Goal: Task Accomplishment & Management: Manage account settings

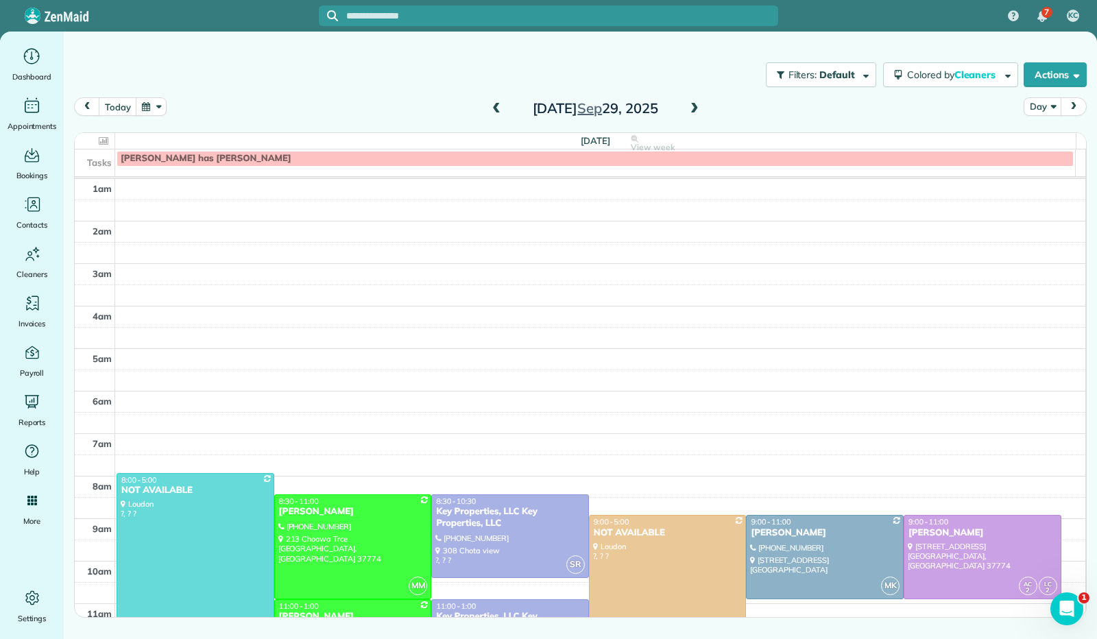
scroll to position [253, 0]
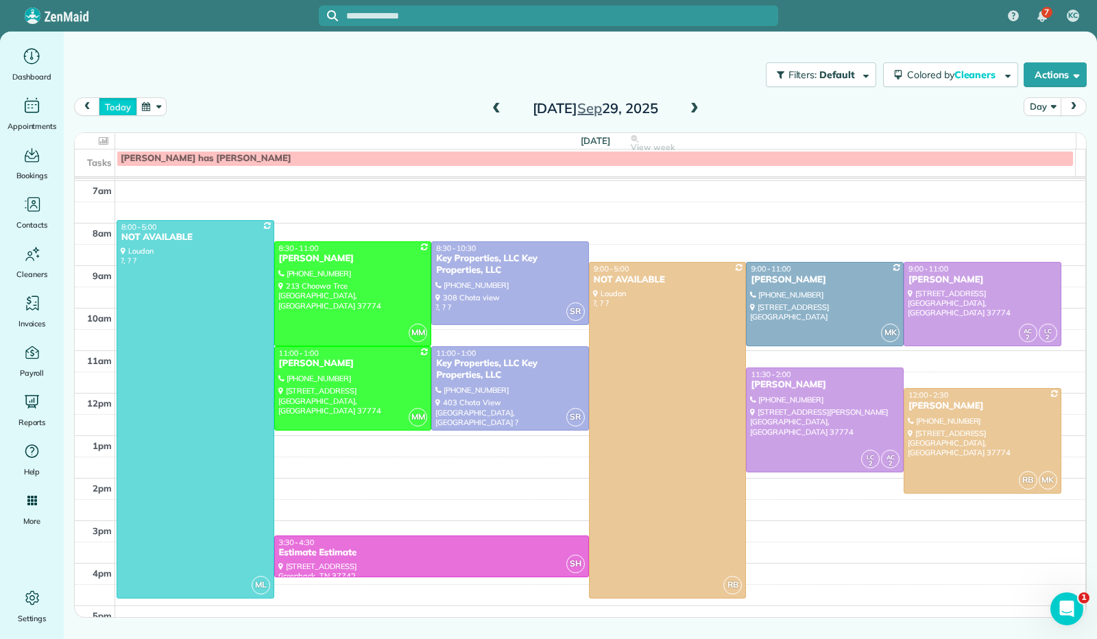
click at [121, 108] on button "today" at bounding box center [118, 106] width 38 height 19
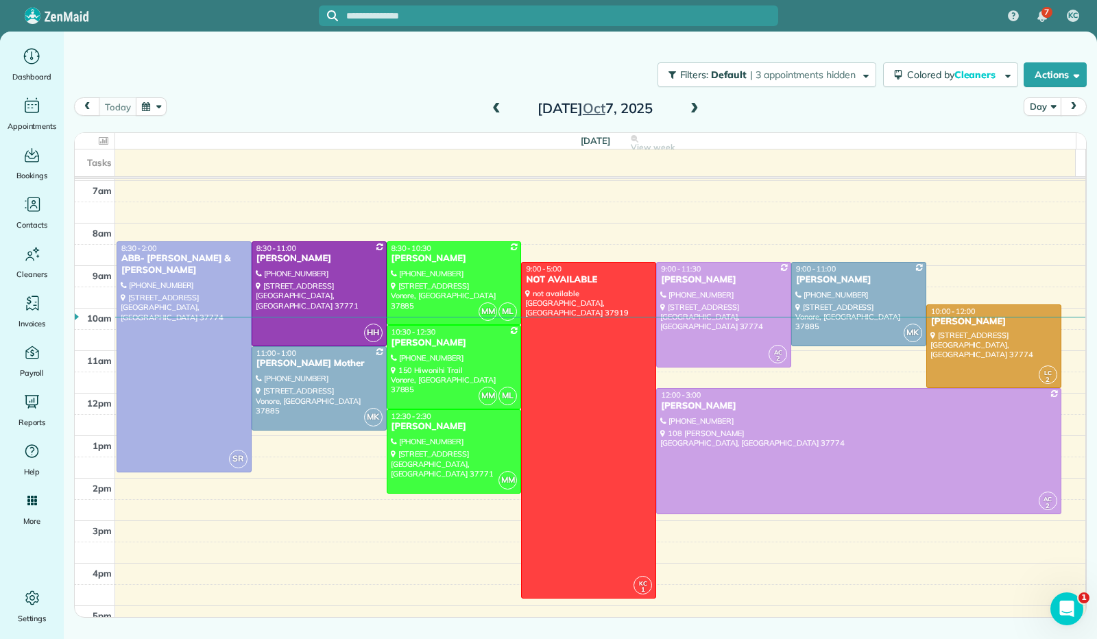
click at [496, 105] on span at bounding box center [496, 109] width 15 height 12
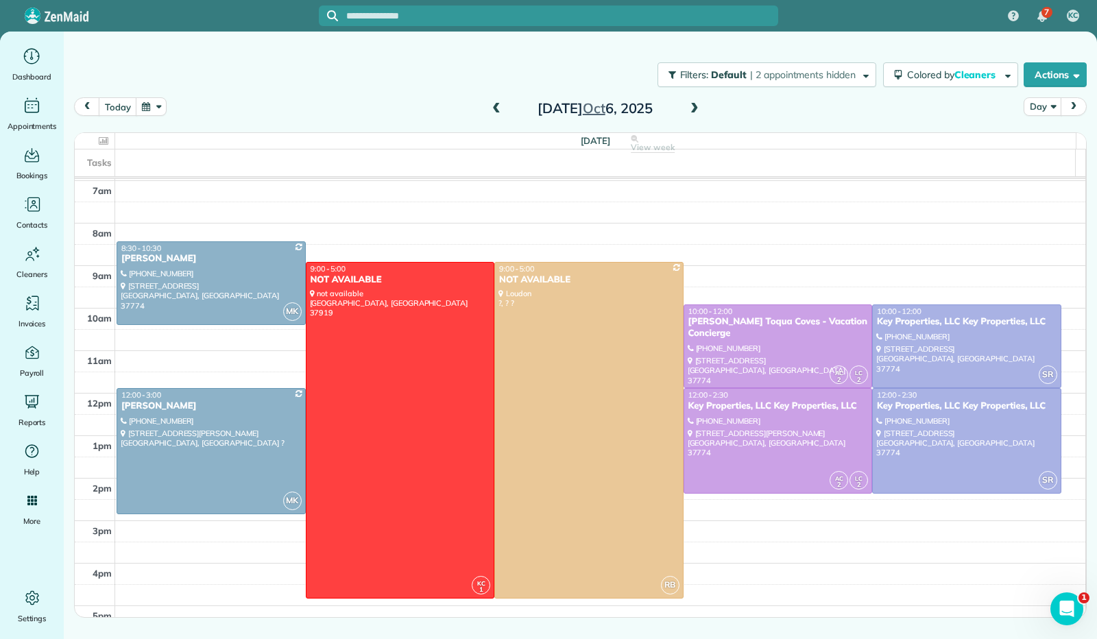
click at [700, 112] on span at bounding box center [694, 109] width 15 height 12
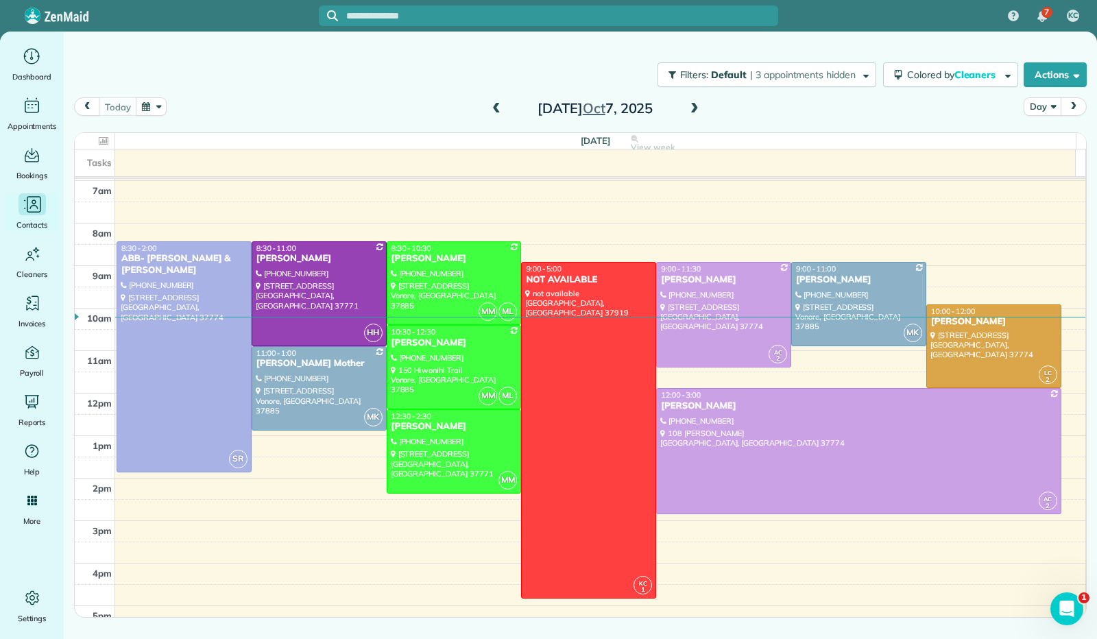
click at [42, 216] on div "Contacts" at bounding box center [32, 212] width 55 height 38
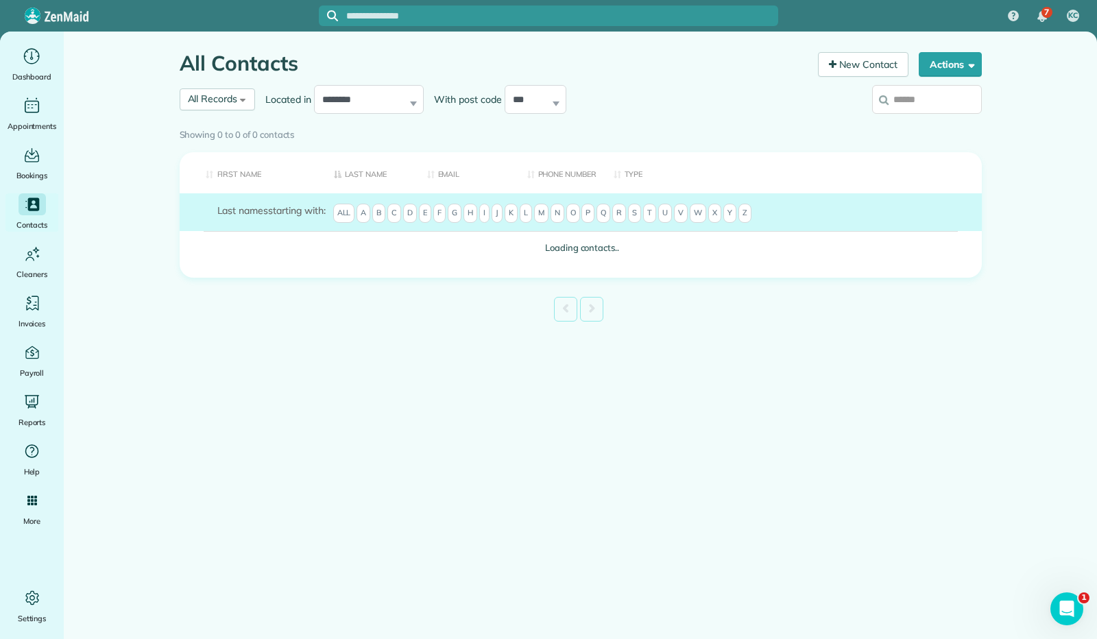
click at [641, 223] on span "S" at bounding box center [634, 213] width 13 height 19
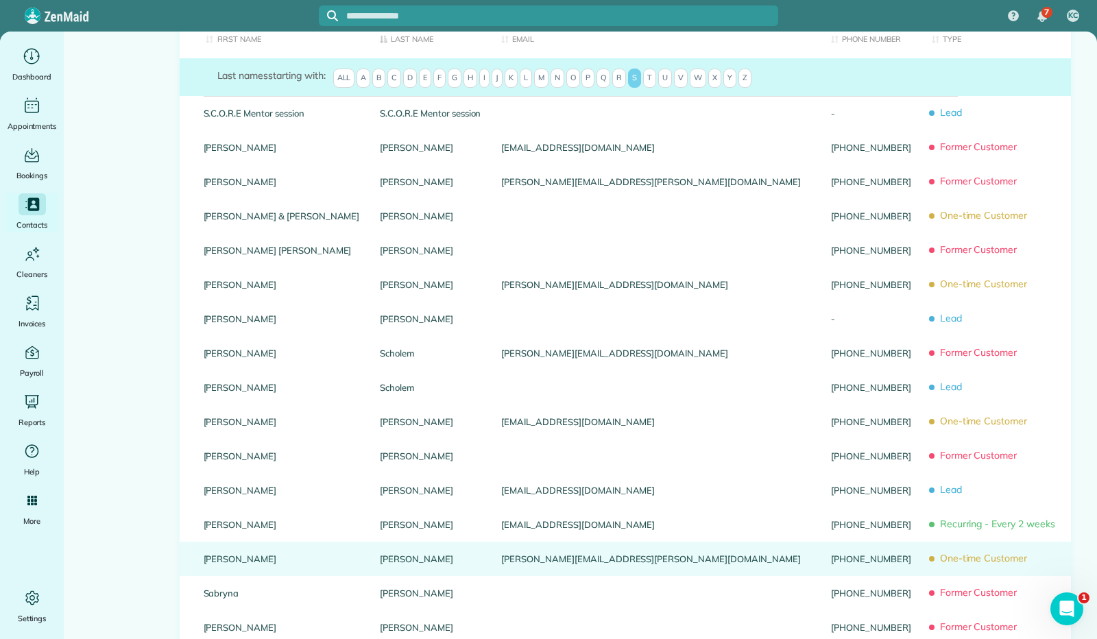
scroll to position [137, 0]
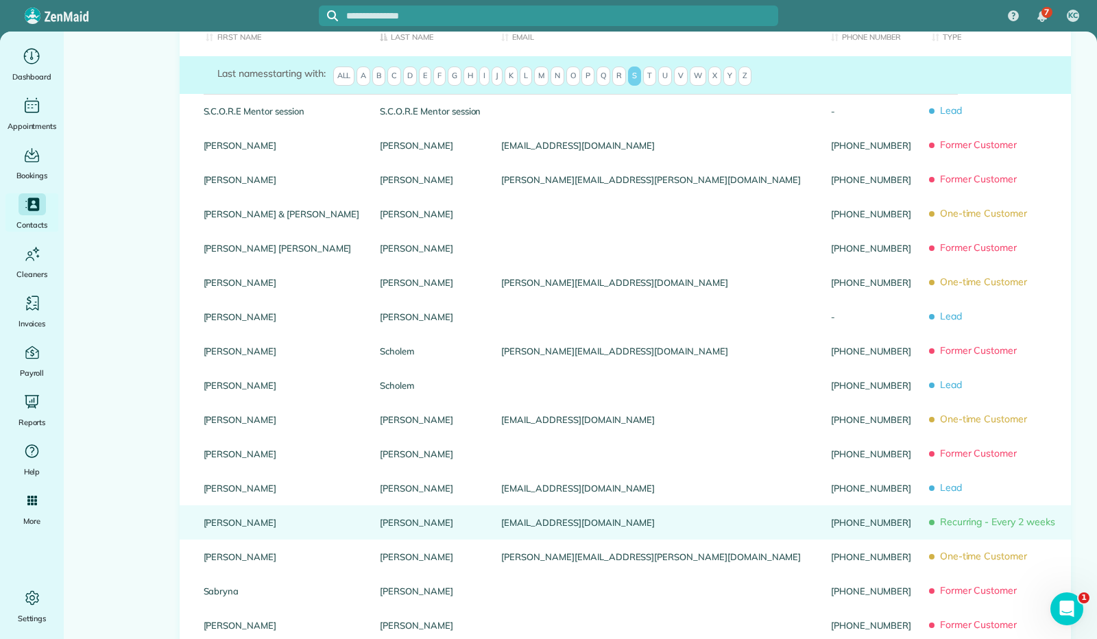
click at [380, 527] on link "Sciarretta" at bounding box center [430, 523] width 101 height 10
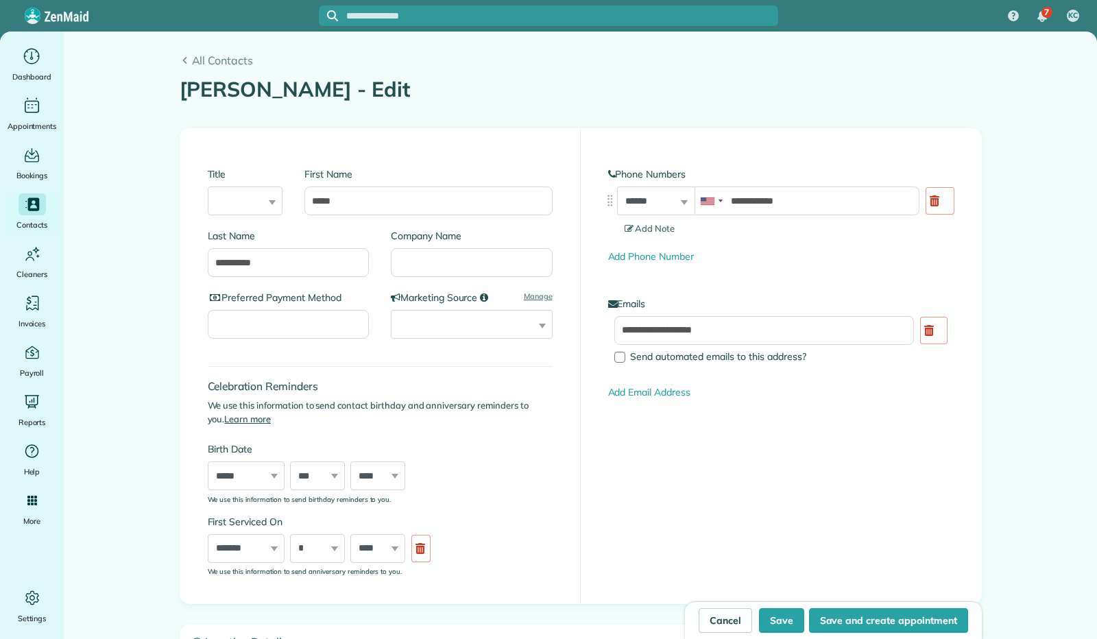
type input "**********"
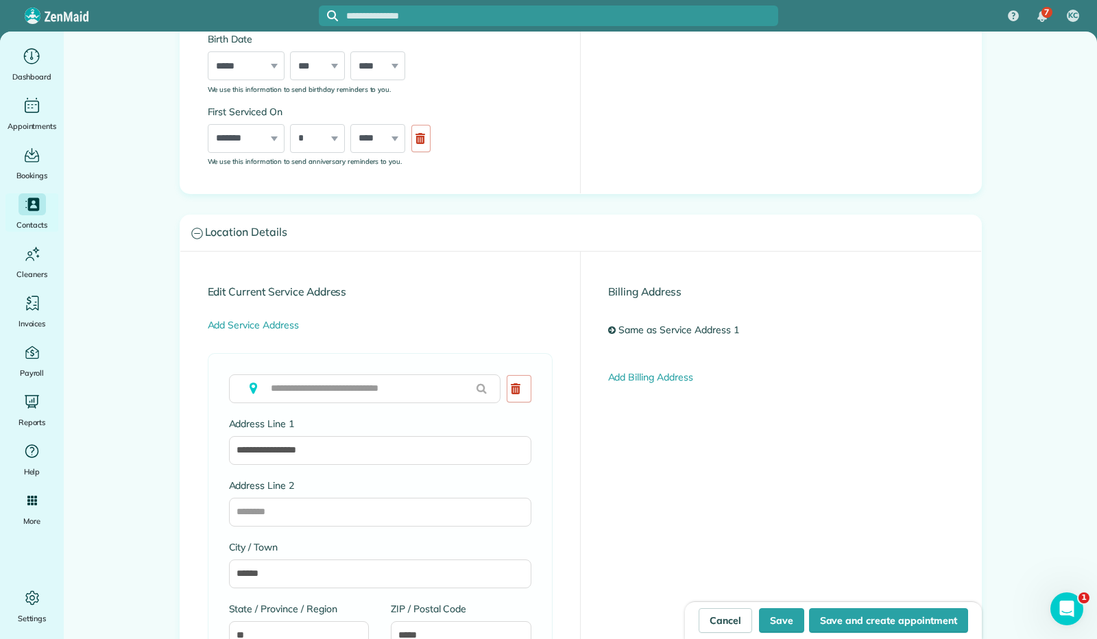
scroll to position [411, 0]
click at [303, 463] on input "**********" at bounding box center [380, 449] width 302 height 29
type input "**********"
click at [783, 620] on button "Save" at bounding box center [781, 620] width 45 height 25
type input "**********"
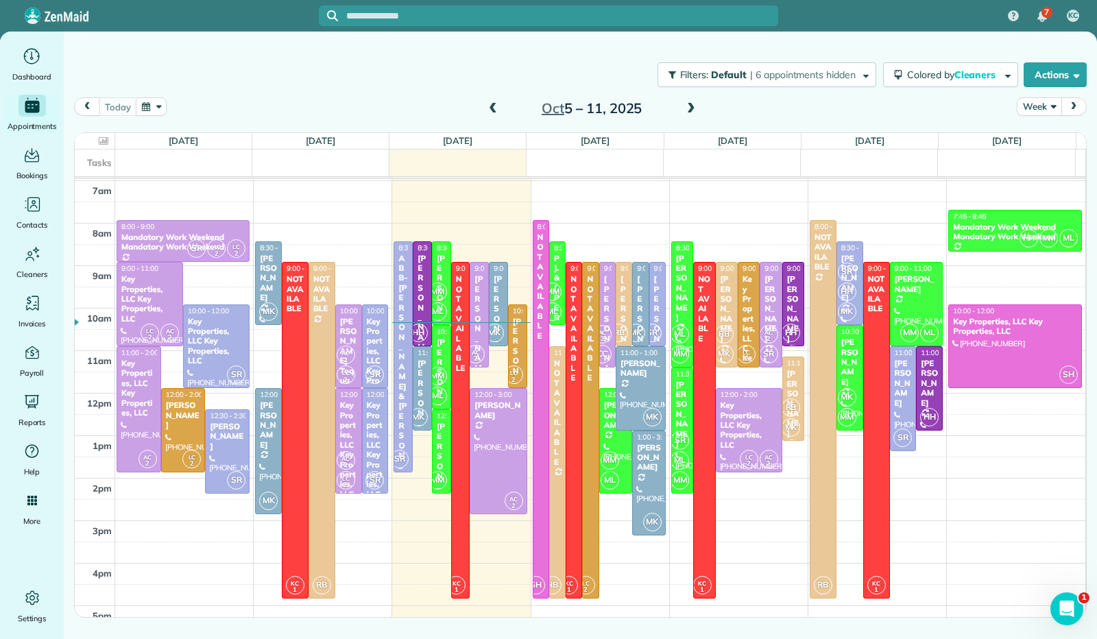
click at [1051, 105] on button "Week" at bounding box center [1039, 106] width 45 height 19
click at [1030, 132] on link "Day" at bounding box center [1071, 138] width 108 height 27
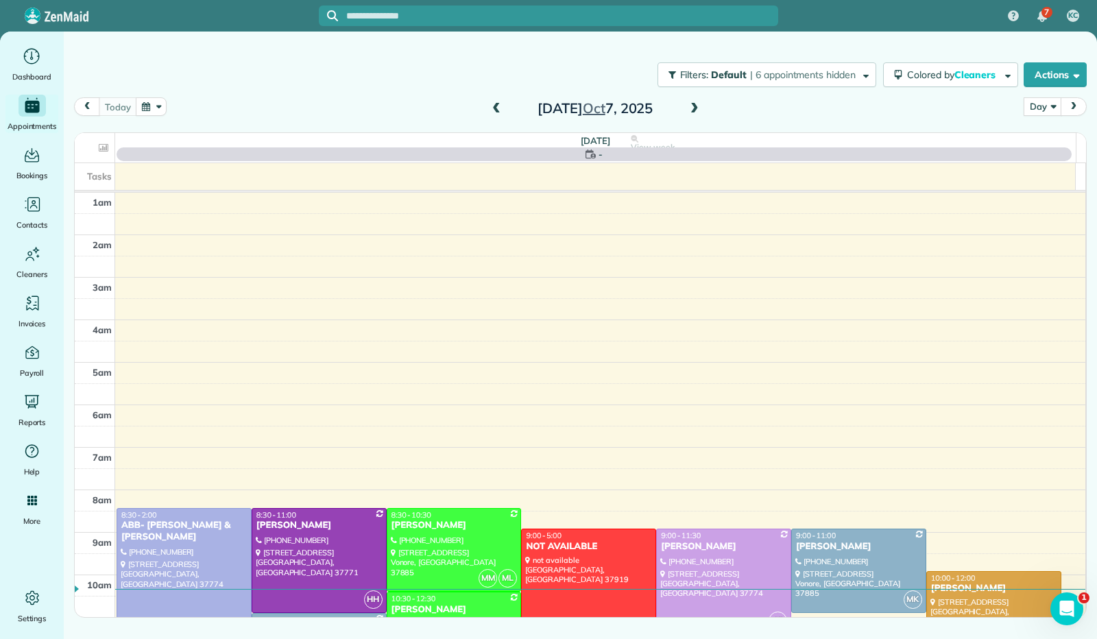
scroll to position [253, 0]
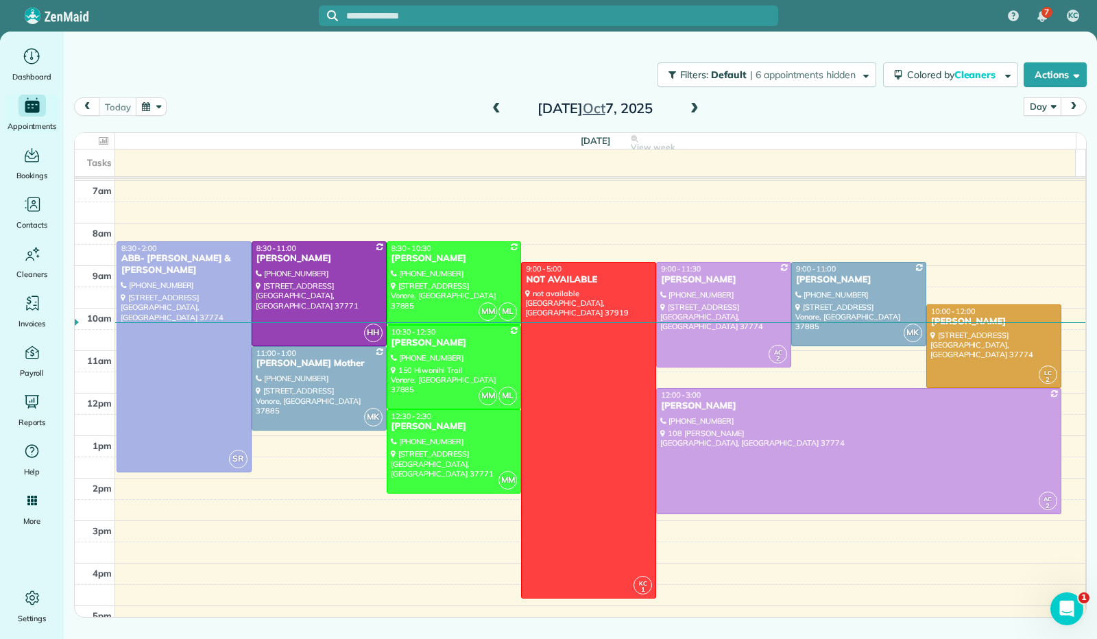
click at [493, 109] on span at bounding box center [496, 109] width 15 height 12
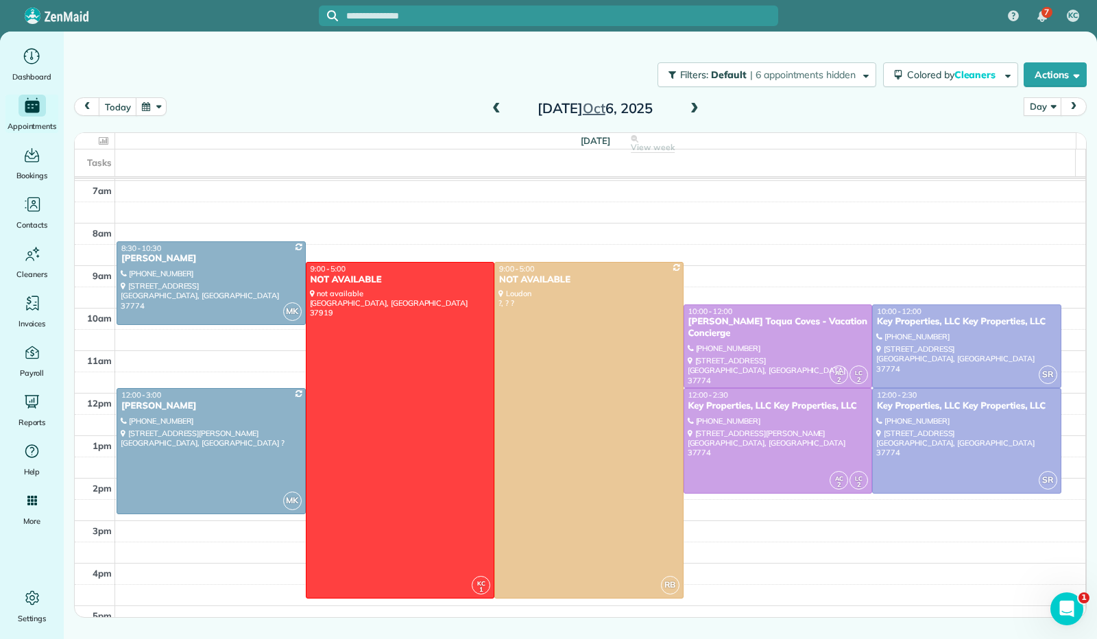
click at [688, 114] on span at bounding box center [694, 109] width 15 height 12
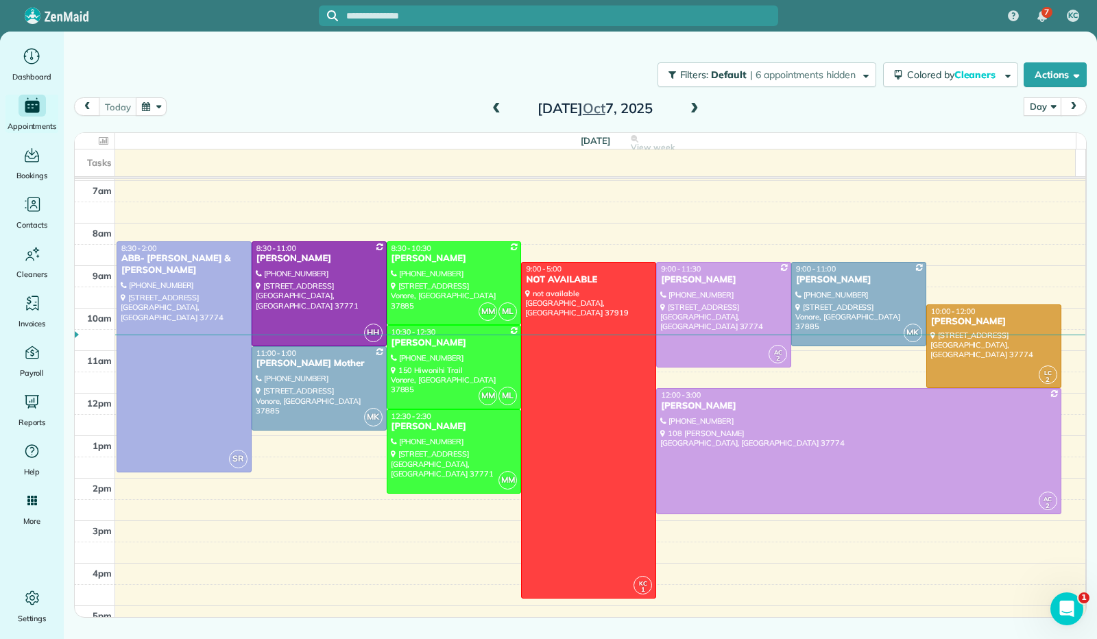
click at [691, 114] on span at bounding box center [694, 109] width 15 height 12
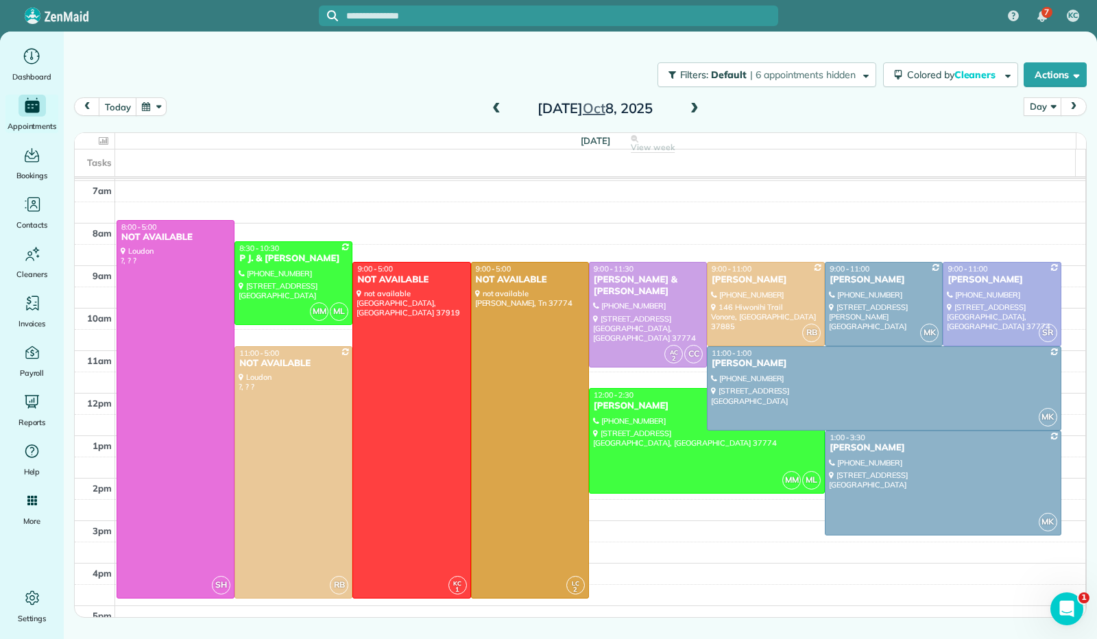
click at [692, 112] on span at bounding box center [694, 109] width 15 height 12
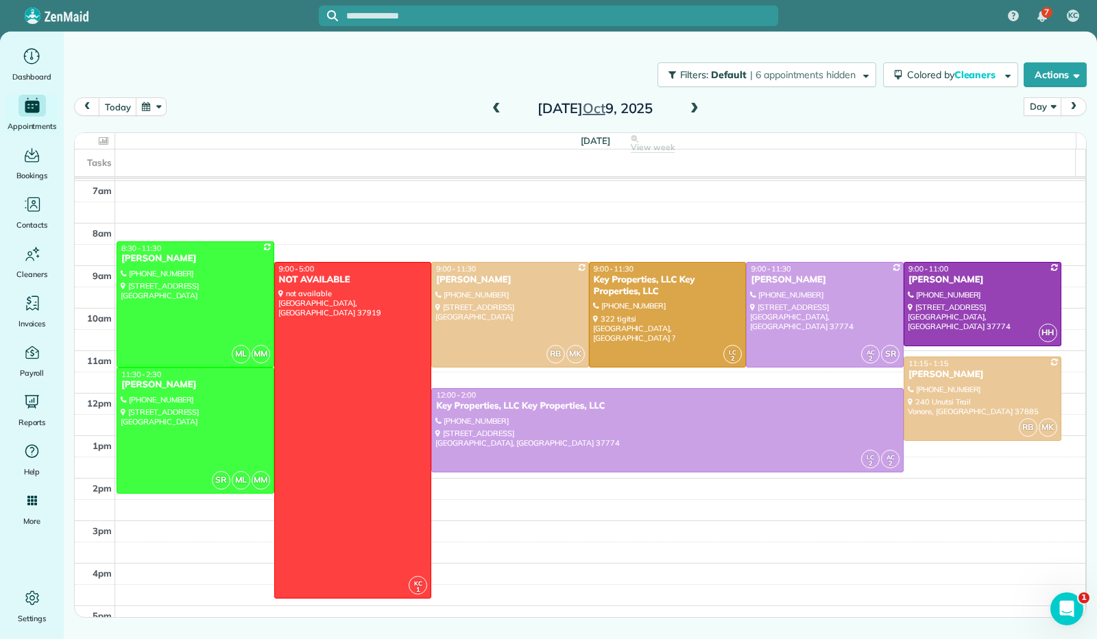
click at [692, 113] on span at bounding box center [694, 109] width 15 height 12
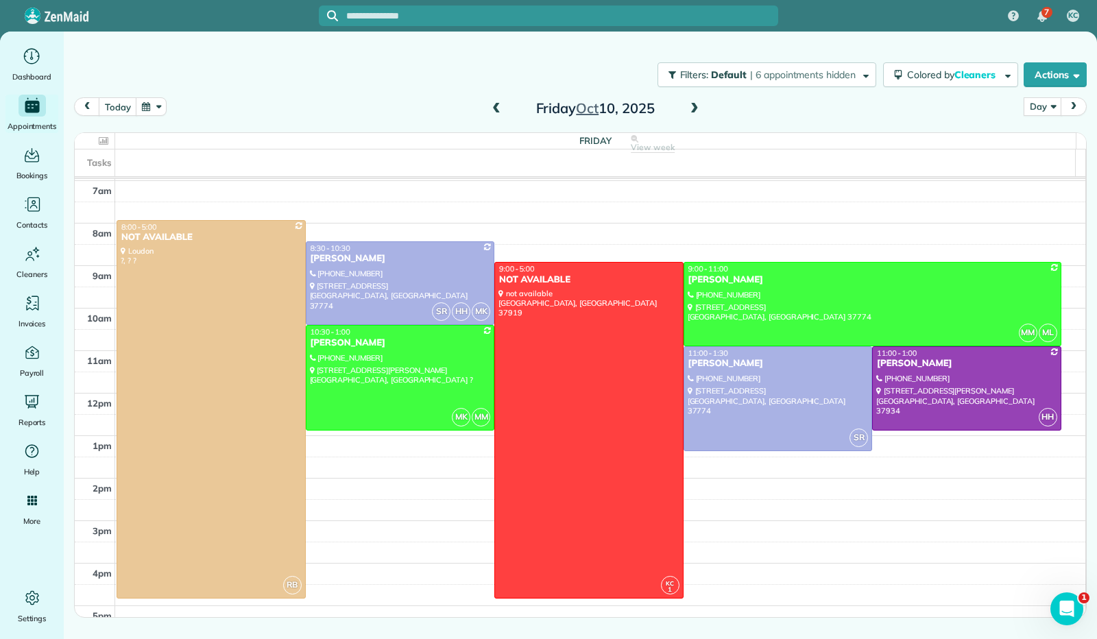
click at [492, 110] on span at bounding box center [496, 109] width 15 height 12
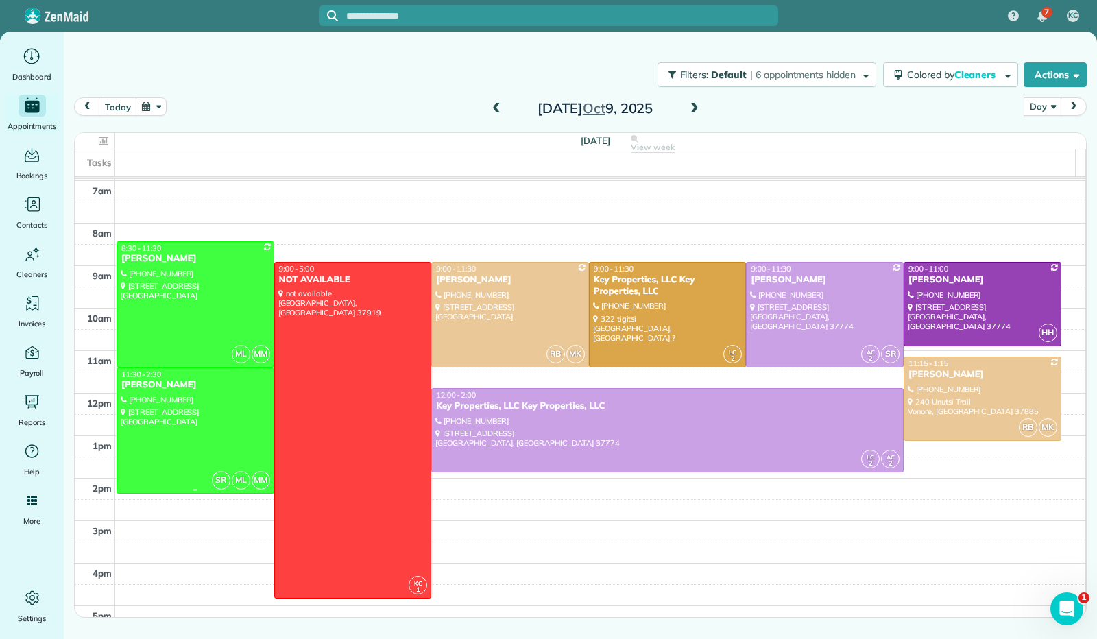
click at [230, 429] on div at bounding box center [195, 430] width 156 height 125
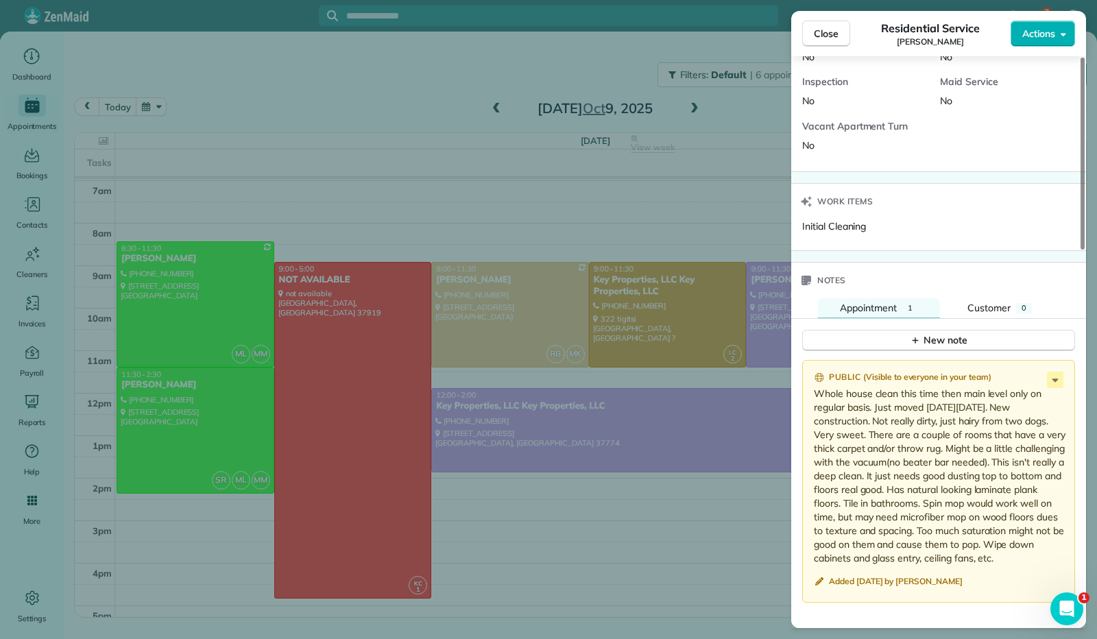
scroll to position [823, 0]
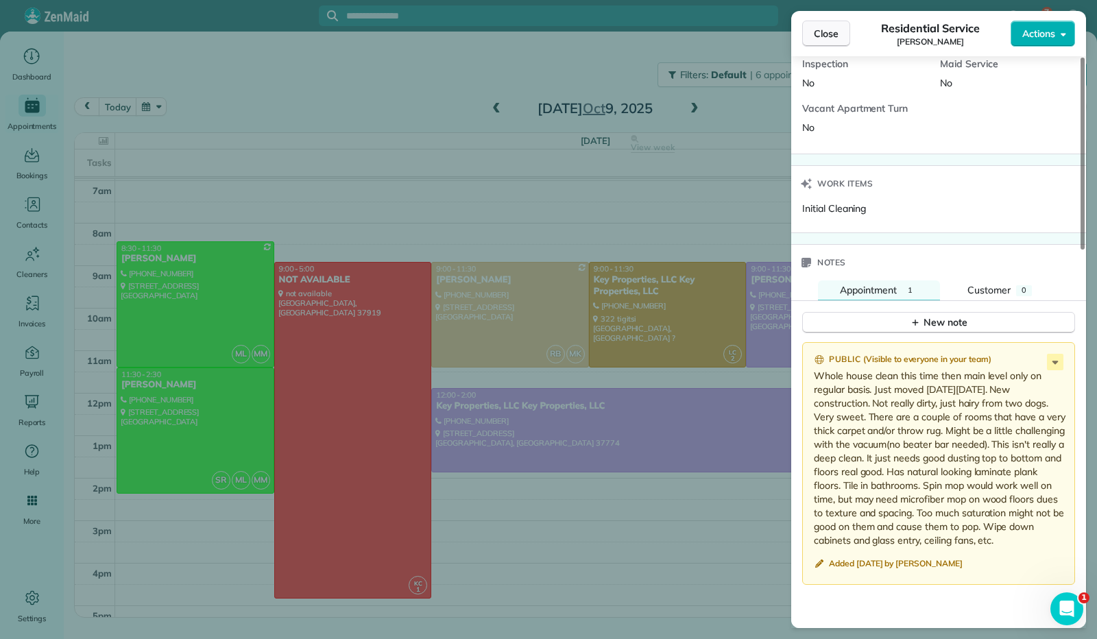
click at [833, 40] on button "Close" at bounding box center [826, 34] width 48 height 26
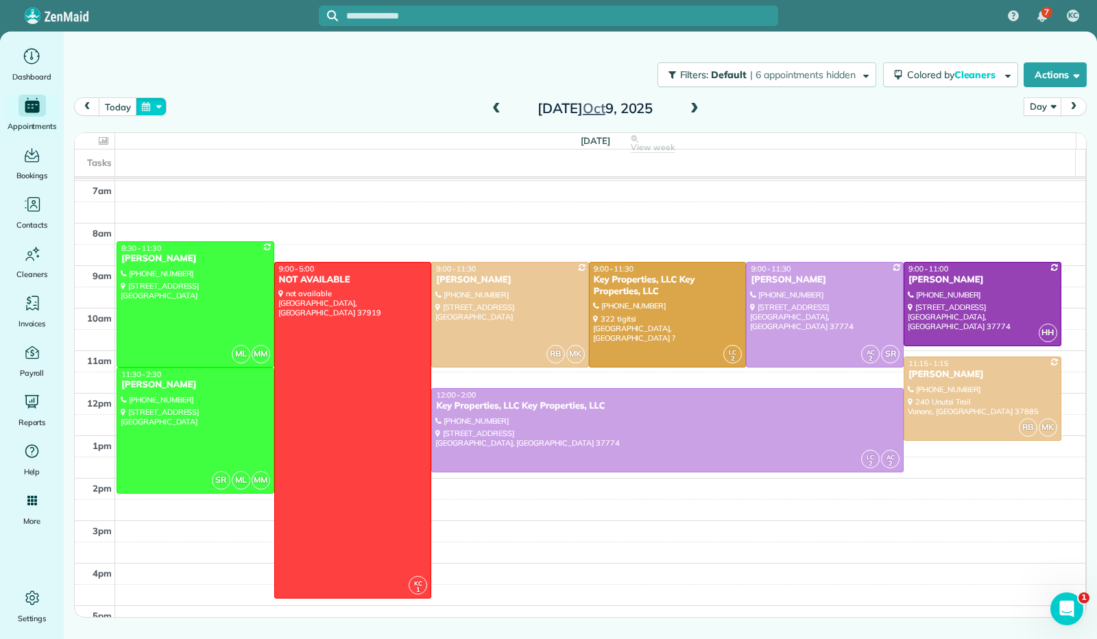
click at [156, 106] on button "button" at bounding box center [152, 106] width 32 height 19
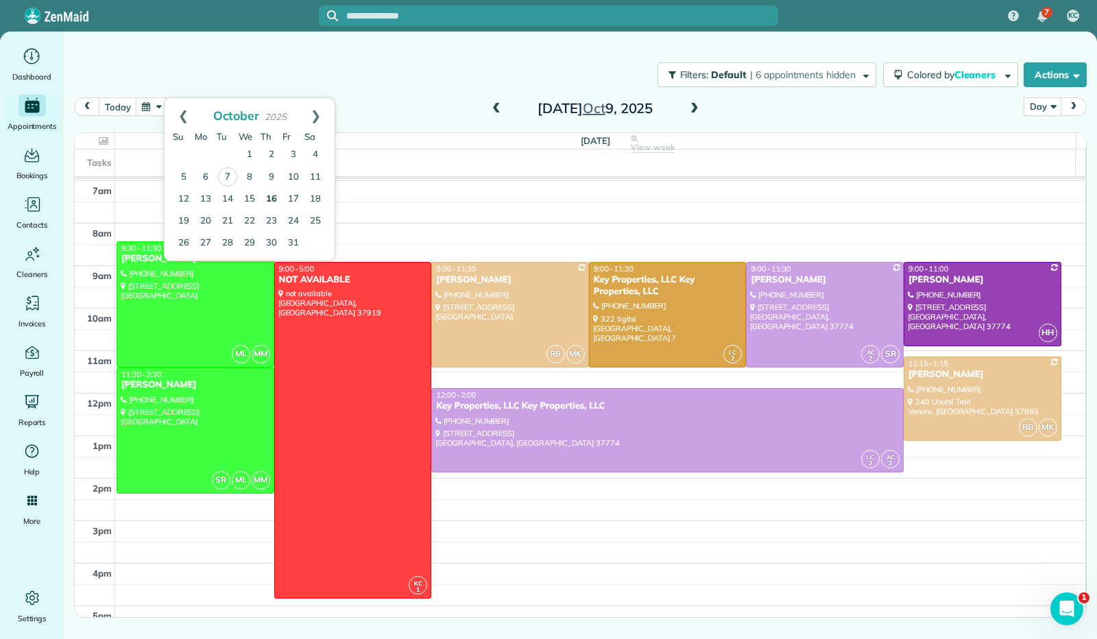
click at [273, 201] on link "16" at bounding box center [271, 199] width 22 height 22
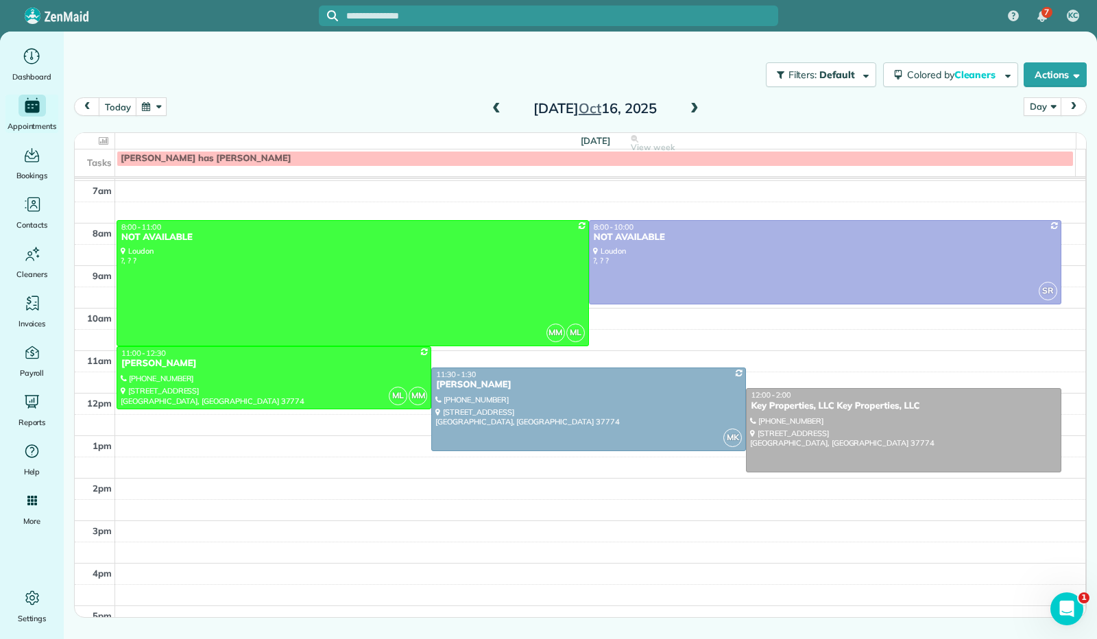
click at [162, 106] on button "button" at bounding box center [152, 106] width 32 height 19
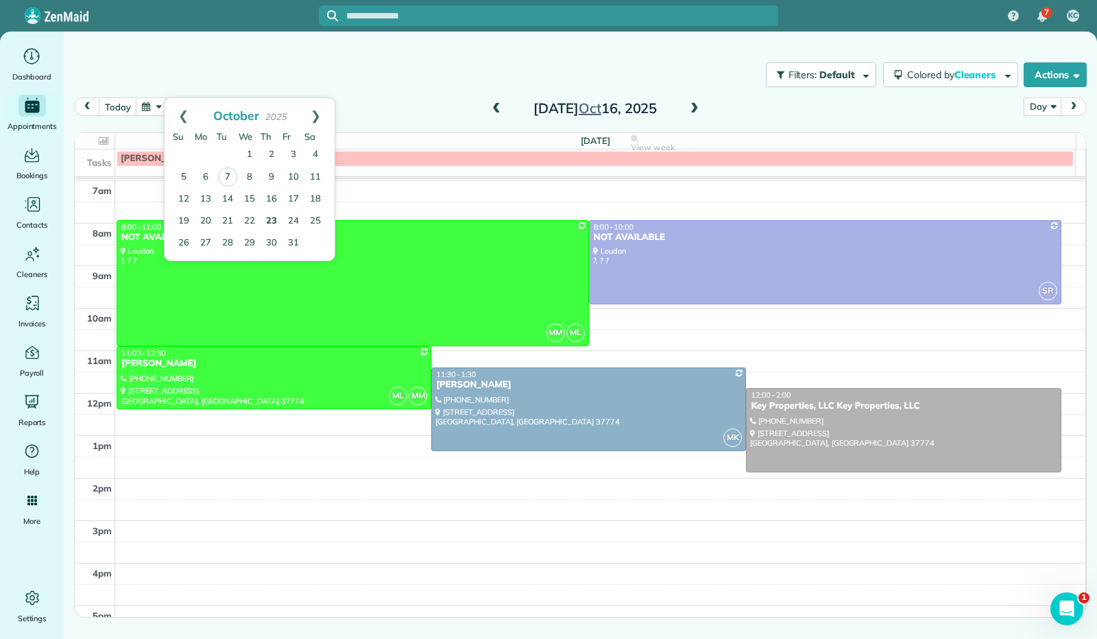
click at [270, 216] on link "23" at bounding box center [271, 221] width 22 height 22
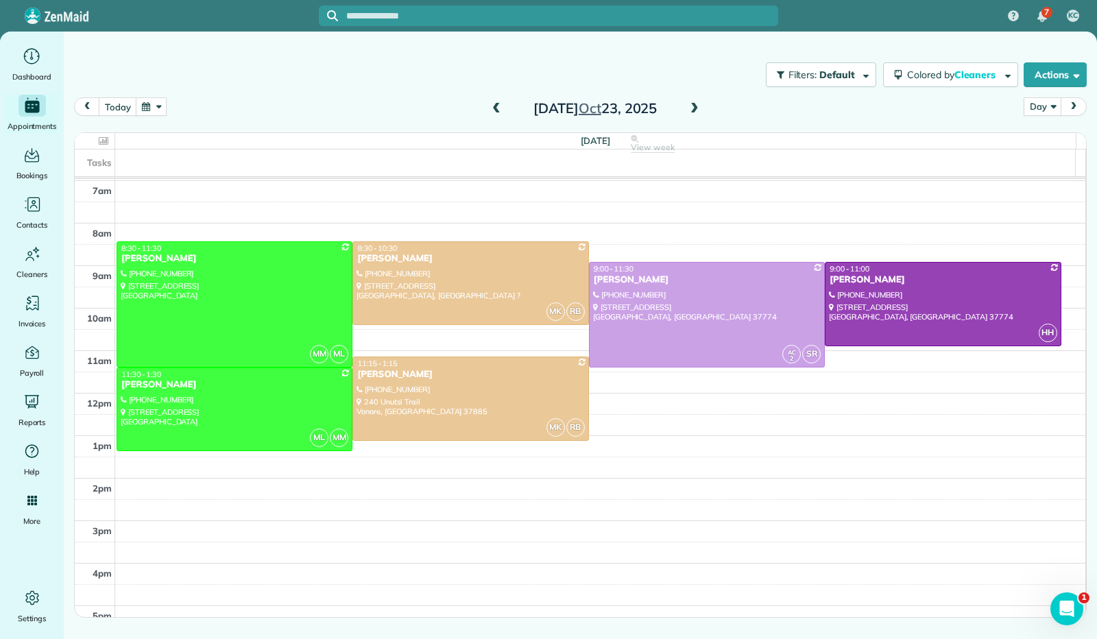
click at [498, 114] on span at bounding box center [496, 109] width 15 height 12
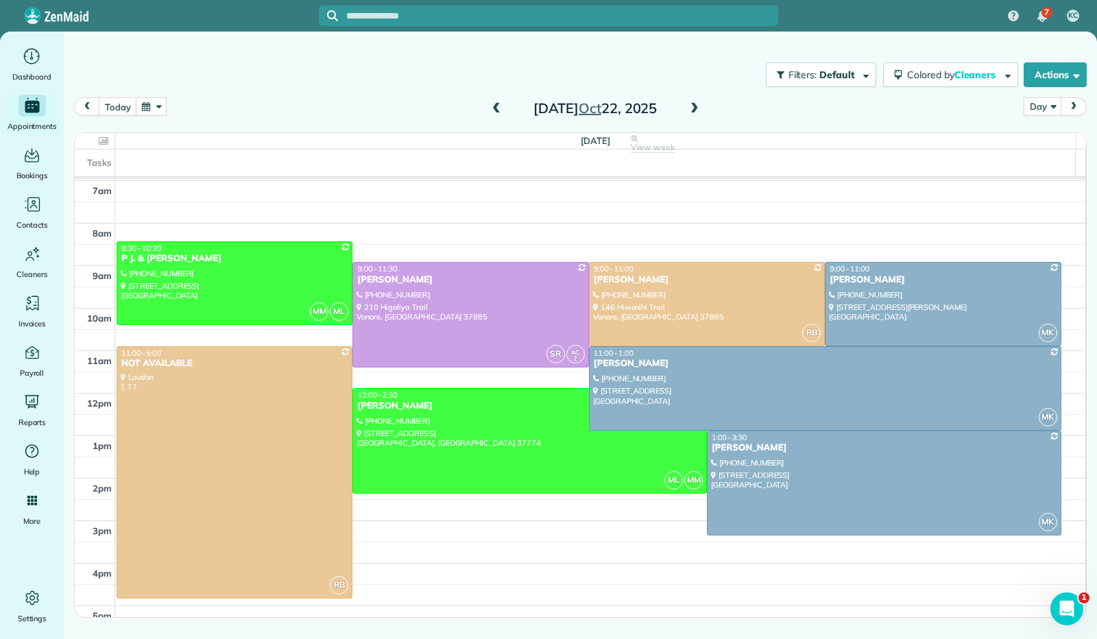
click at [495, 114] on span at bounding box center [496, 109] width 15 height 21
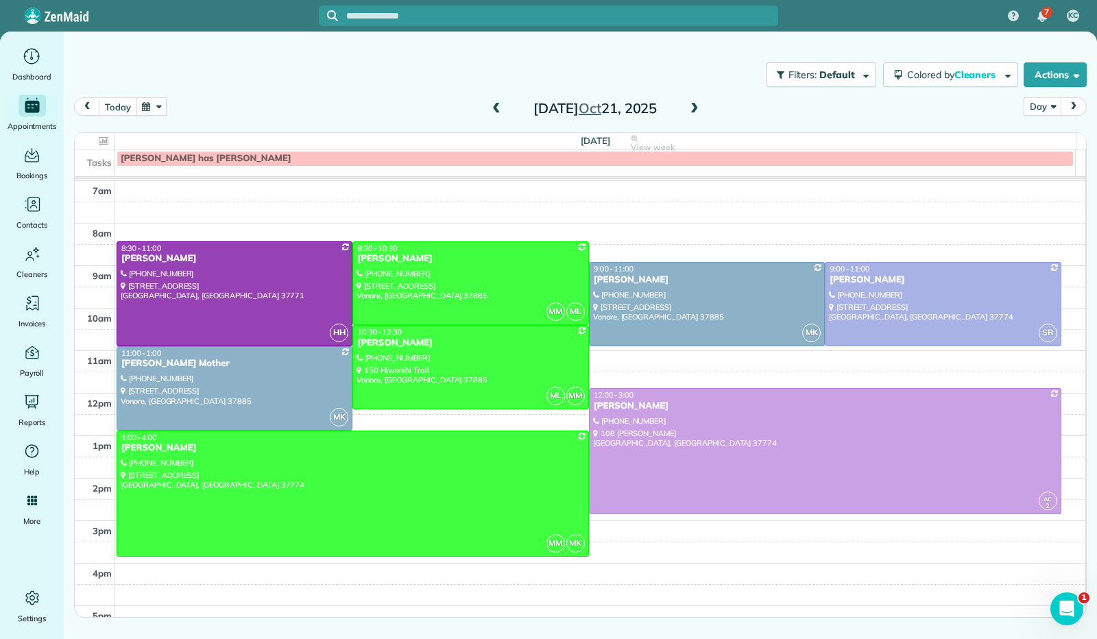
click at [121, 112] on button "today" at bounding box center [118, 106] width 38 height 19
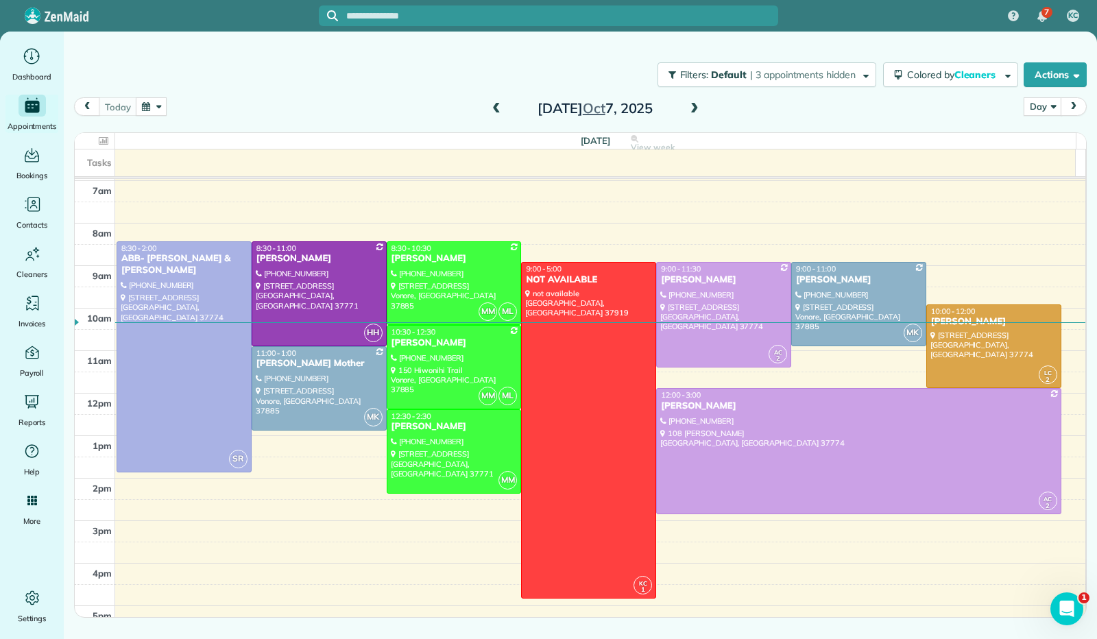
click at [695, 109] on span at bounding box center [694, 109] width 15 height 12
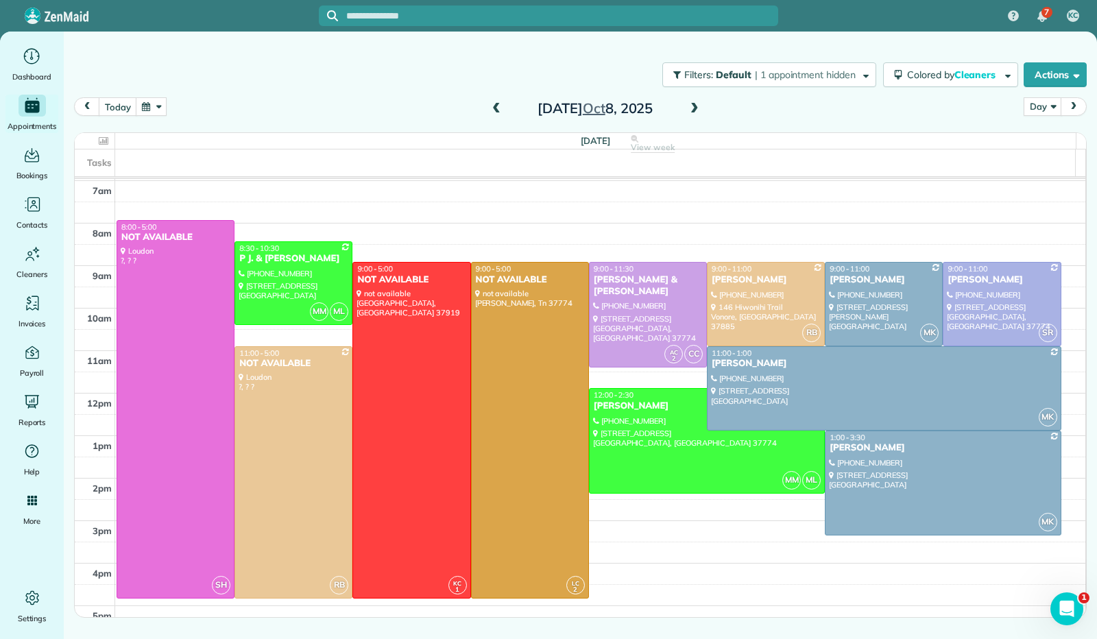
click at [695, 109] on span at bounding box center [694, 109] width 15 height 12
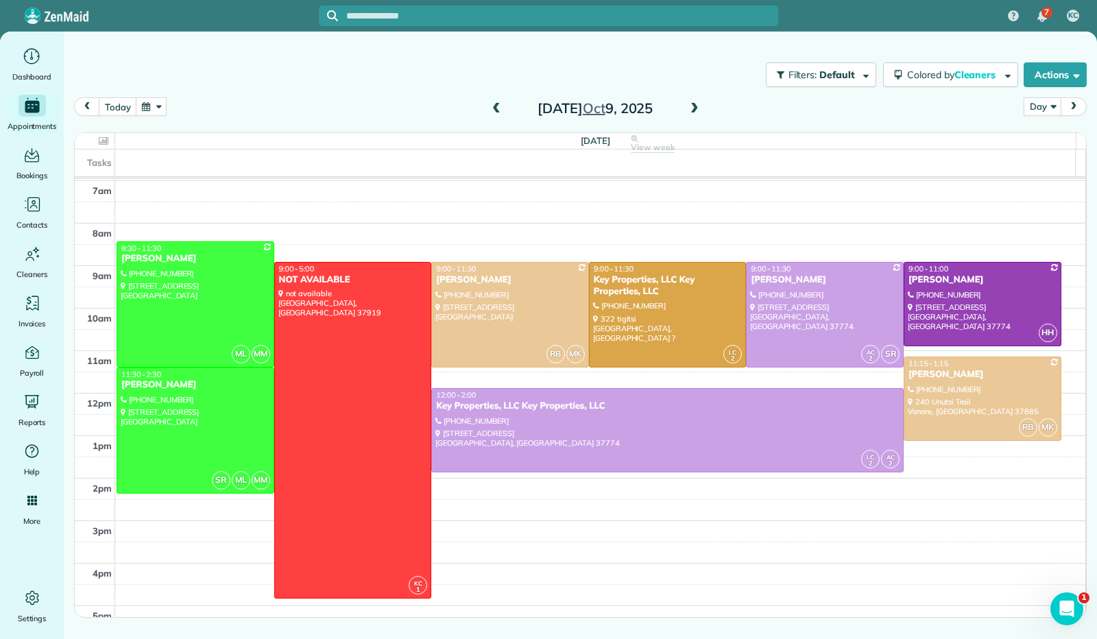
click at [149, 108] on button "button" at bounding box center [152, 106] width 32 height 19
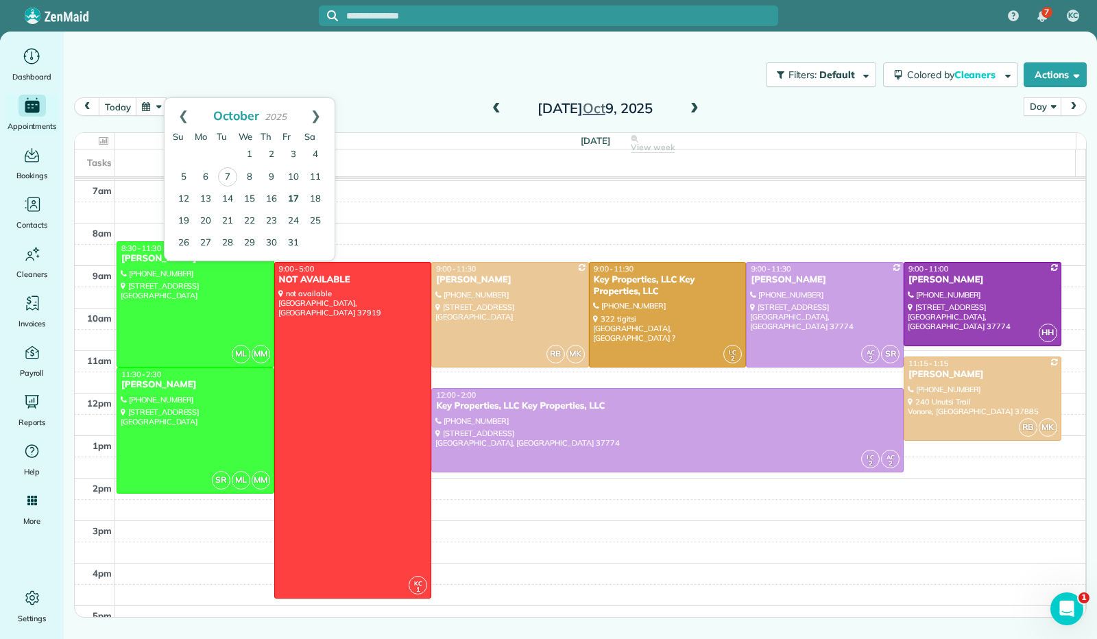
click at [302, 202] on link "17" at bounding box center [293, 199] width 22 height 22
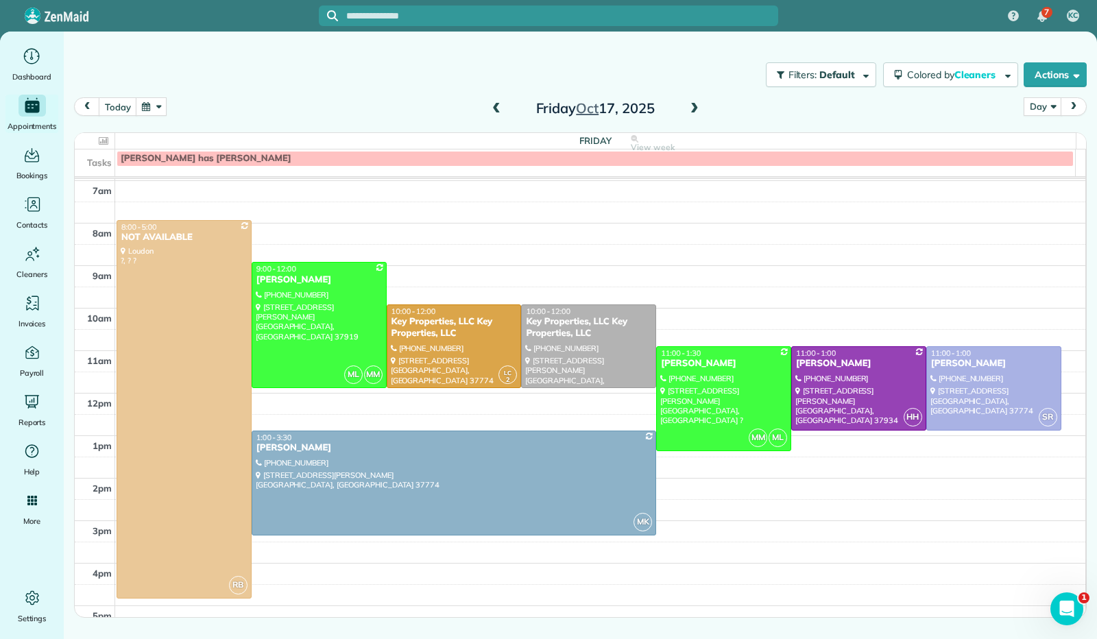
click at [494, 106] on span at bounding box center [496, 109] width 15 height 12
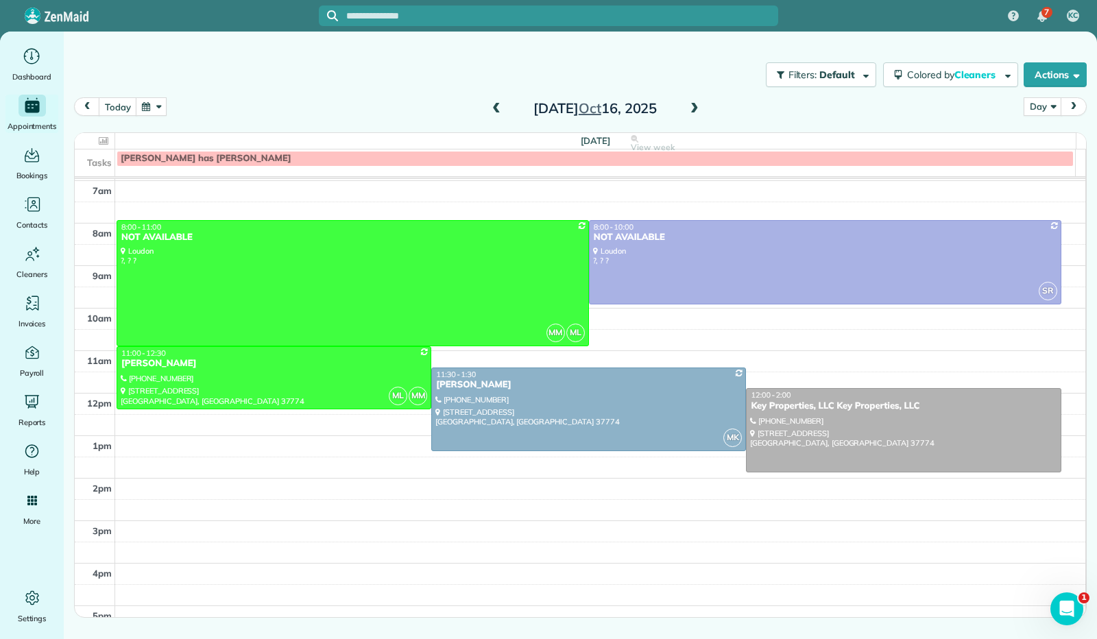
click at [693, 109] on span at bounding box center [694, 109] width 15 height 12
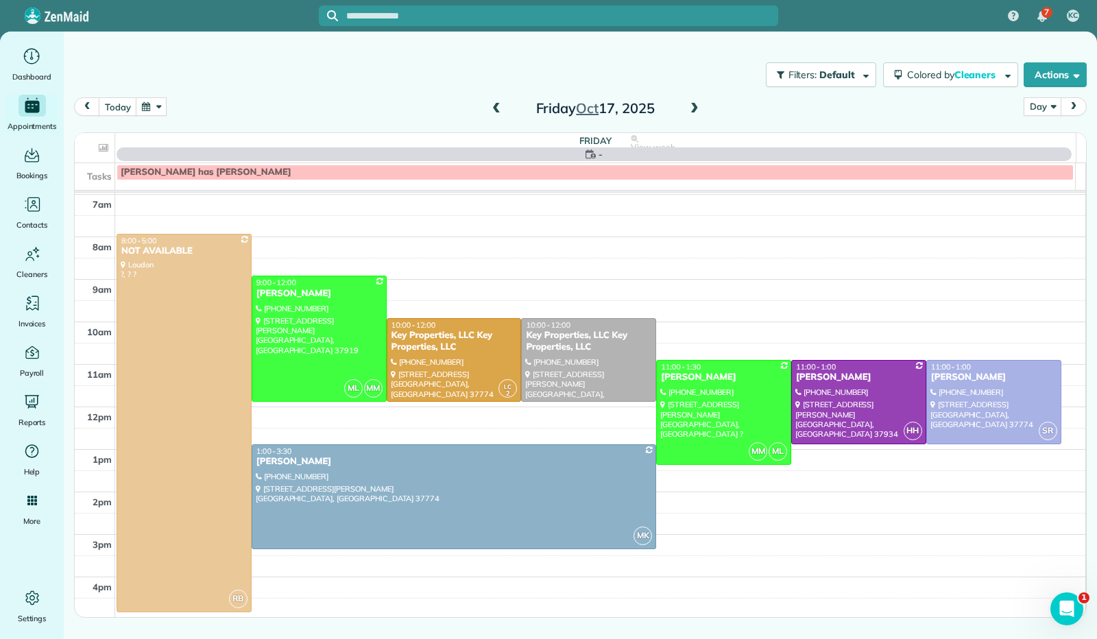
click at [152, 109] on button "button" at bounding box center [152, 106] width 32 height 19
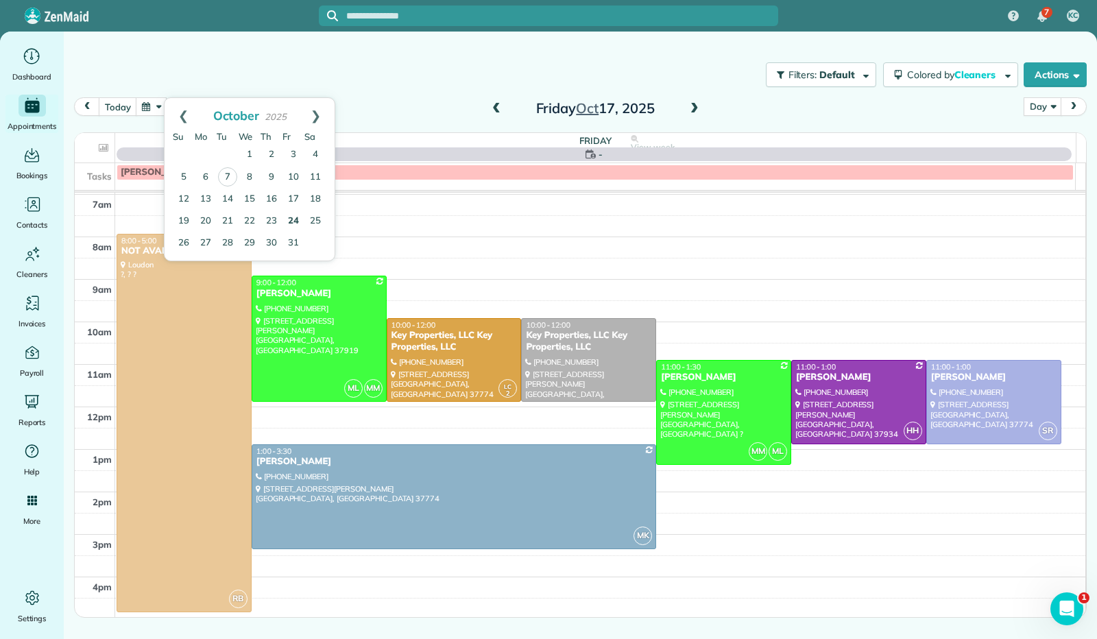
click at [297, 223] on link "24" at bounding box center [293, 221] width 22 height 22
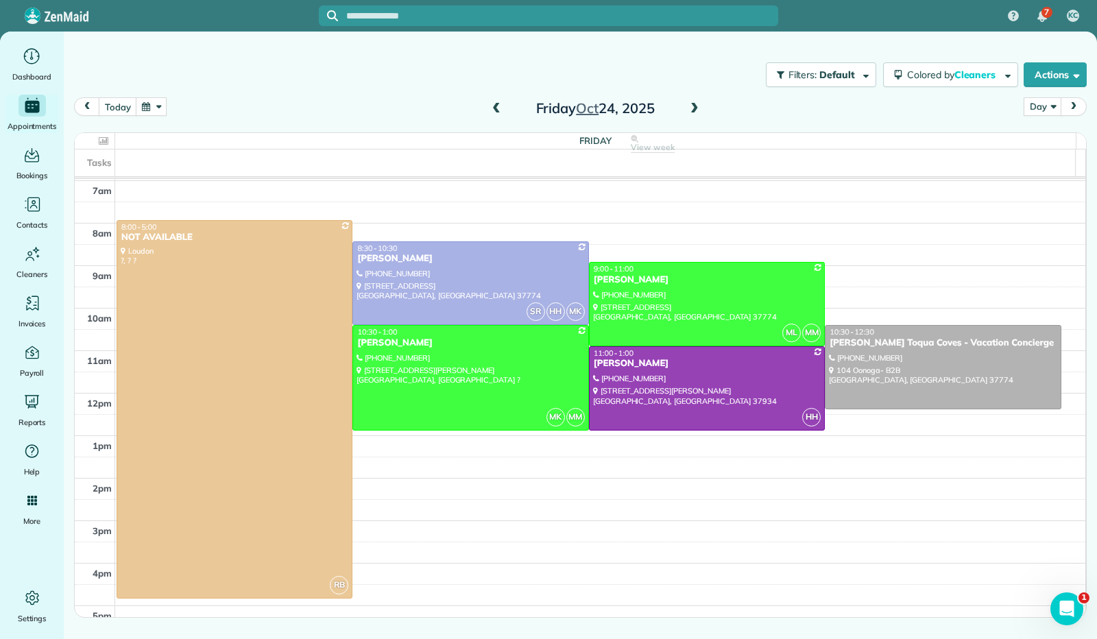
click at [158, 98] on button "button" at bounding box center [152, 106] width 32 height 19
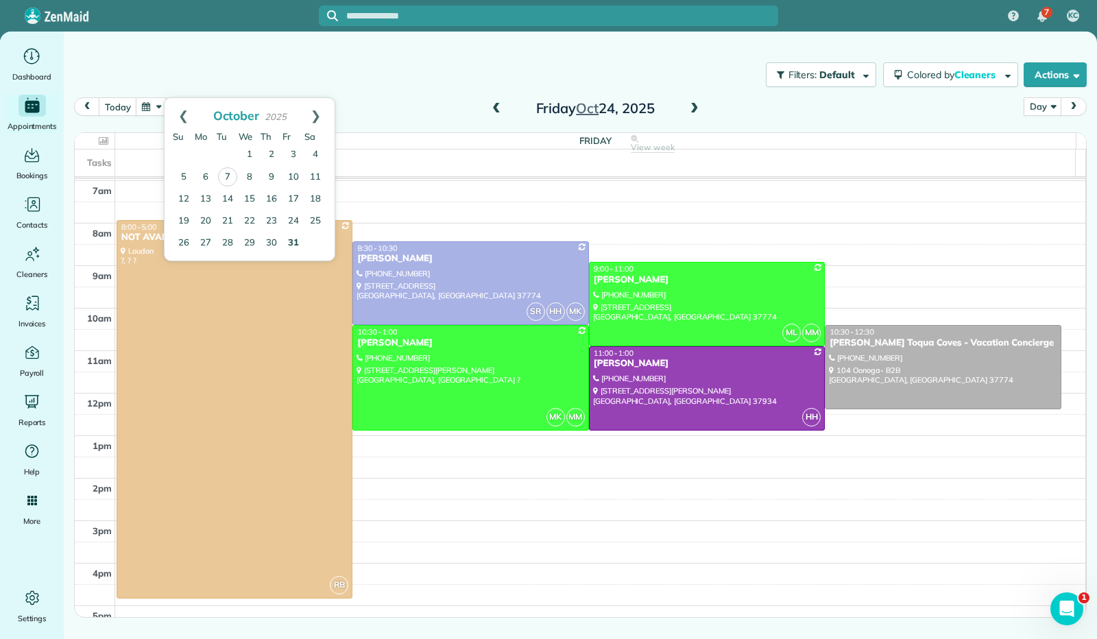
click at [292, 234] on link "31" at bounding box center [293, 243] width 22 height 22
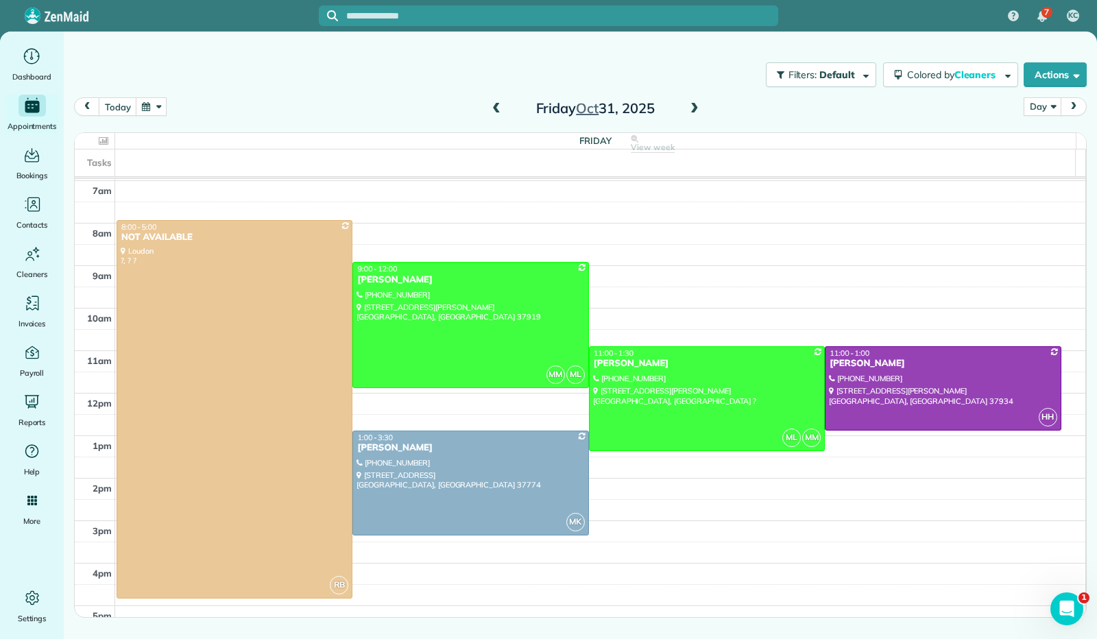
click at [163, 109] on button "button" at bounding box center [152, 106] width 32 height 19
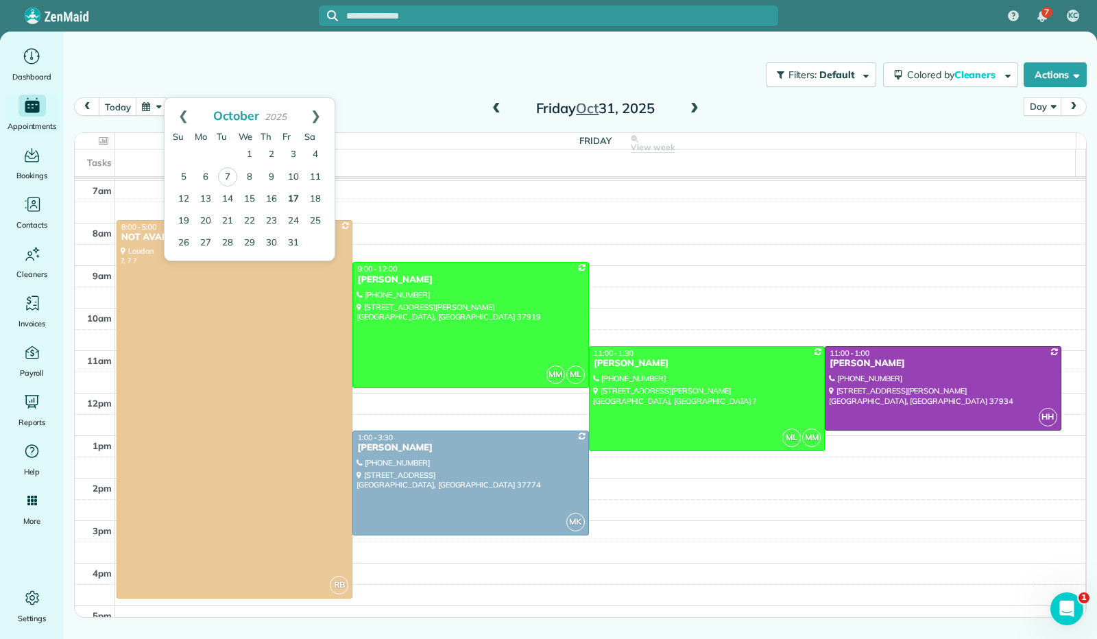
click at [300, 193] on link "17" at bounding box center [293, 199] width 22 height 22
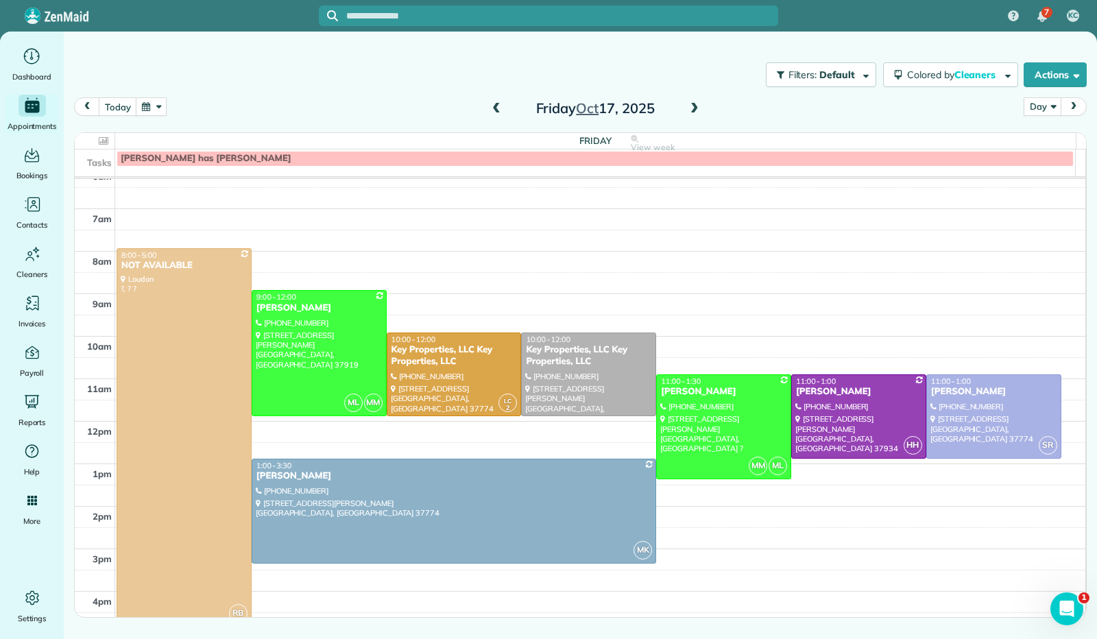
scroll to position [184, 0]
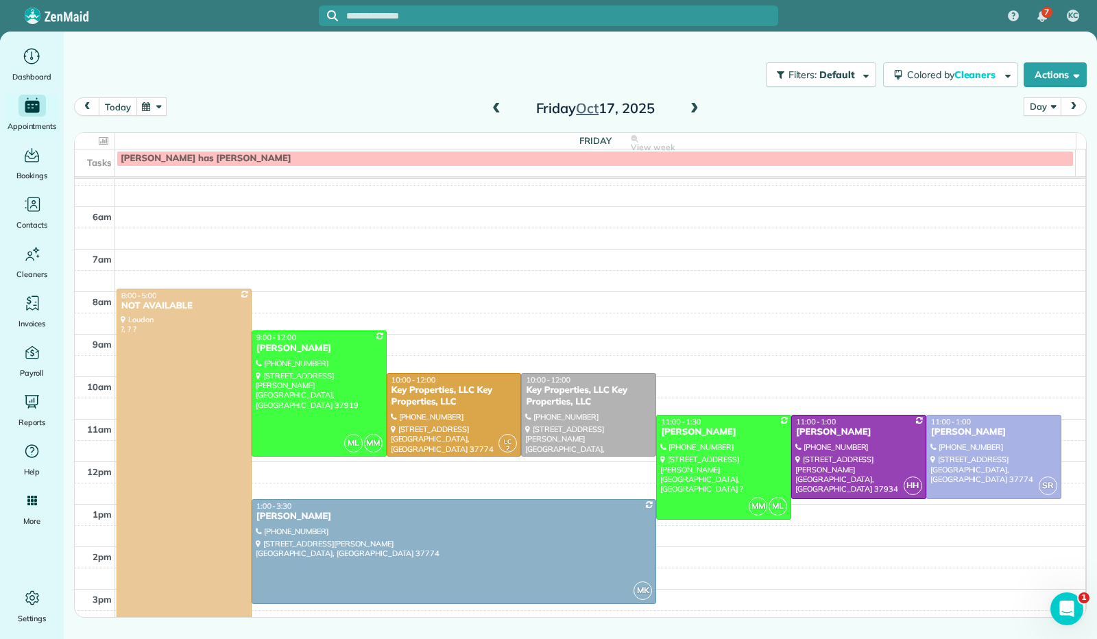
click at [126, 105] on button "today" at bounding box center [118, 106] width 38 height 19
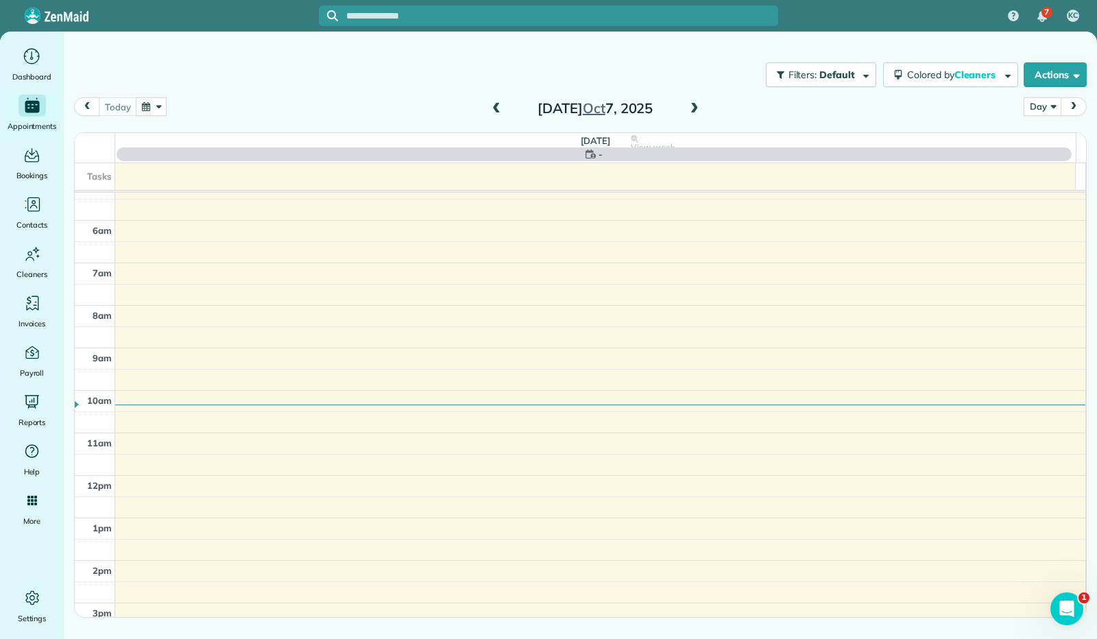
scroll to position [253, 0]
